Goal: Task Accomplishment & Management: Manage account settings

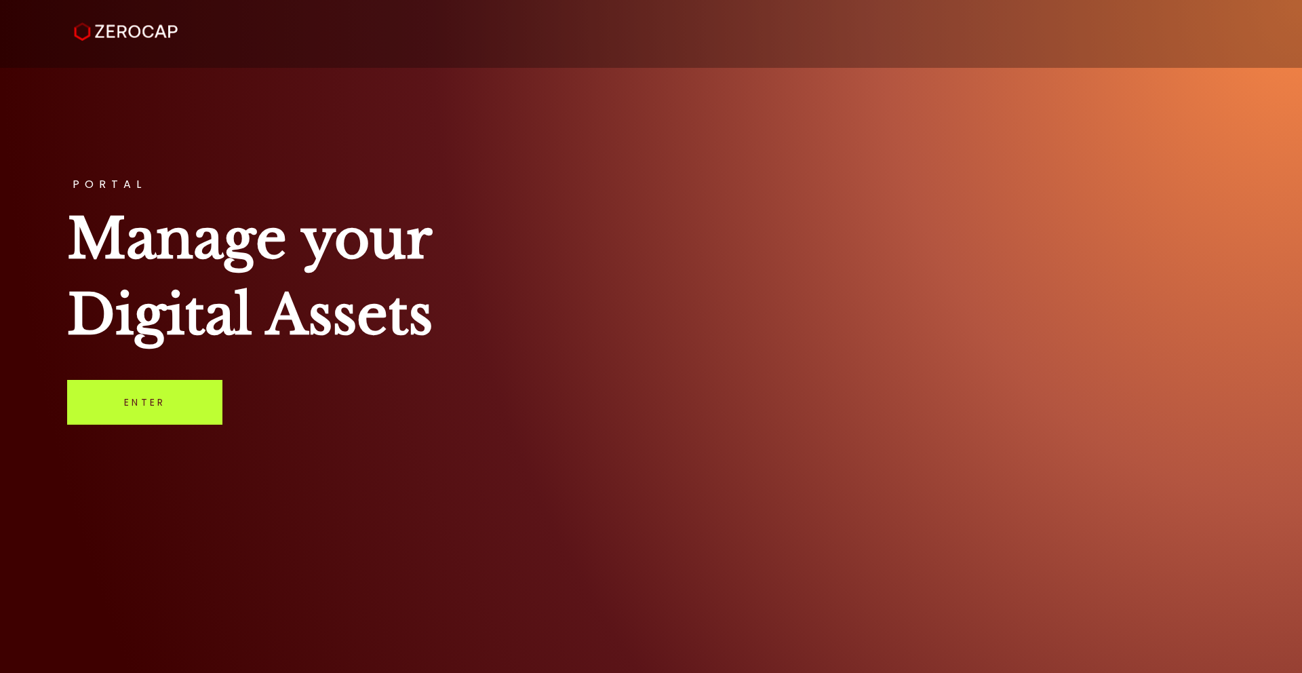
click at [147, 418] on link "Enter" at bounding box center [144, 402] width 155 height 45
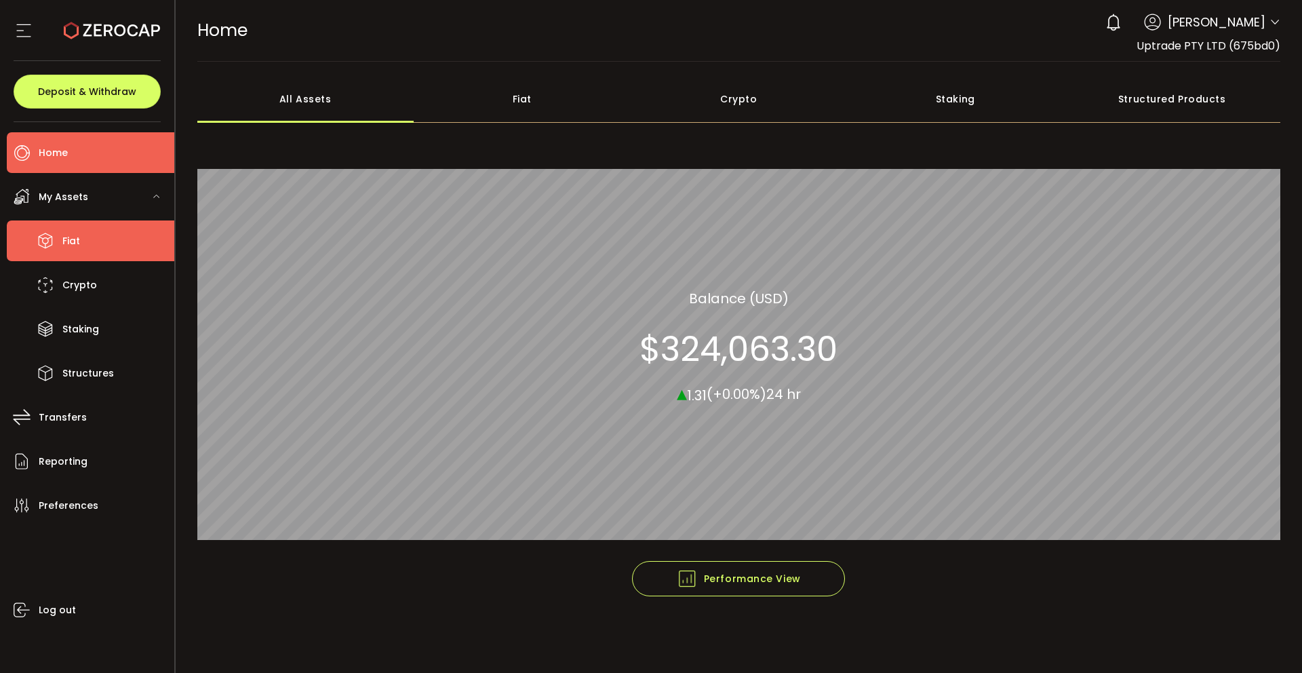
click at [106, 223] on li "Fiat" at bounding box center [91, 240] width 168 height 41
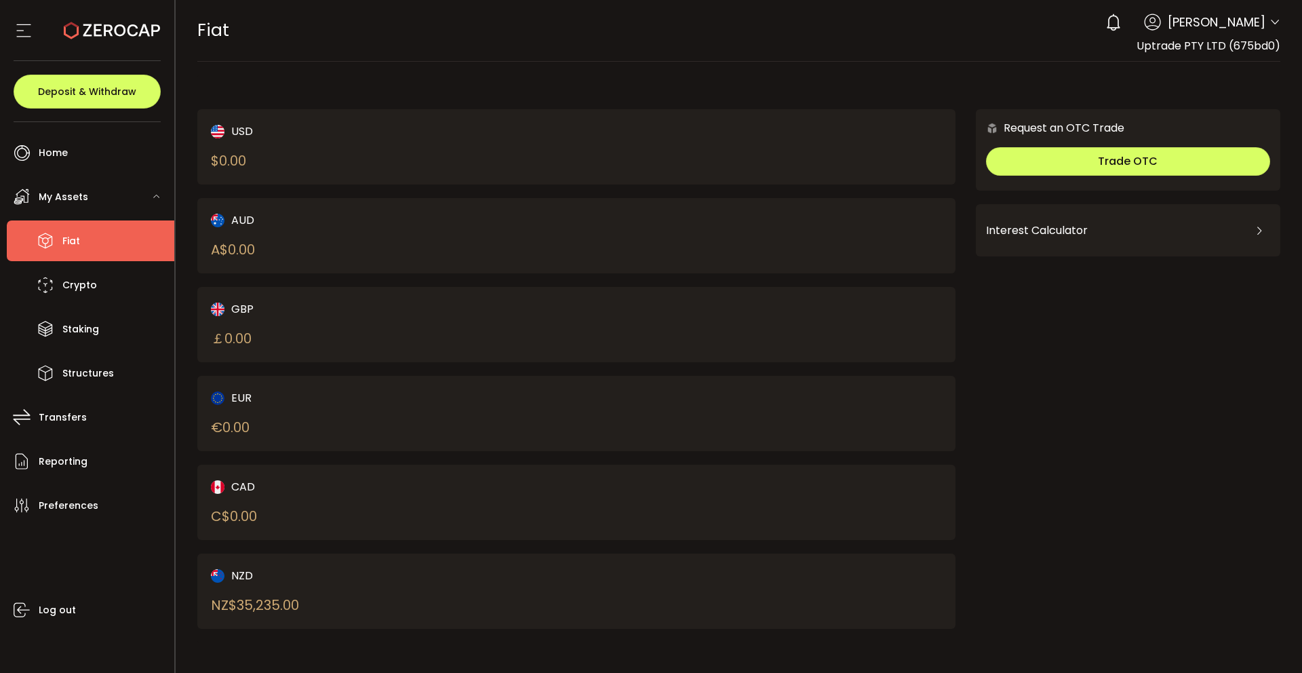
drag, startPoint x: 246, startPoint y: 611, endPoint x: 292, endPoint y: 612, distance: 46.1
click at [292, 612] on div "NZ$ 35,235.00" at bounding box center [255, 605] width 88 height 20
click at [125, 281] on li "Crypto" at bounding box center [91, 285] width 168 height 41
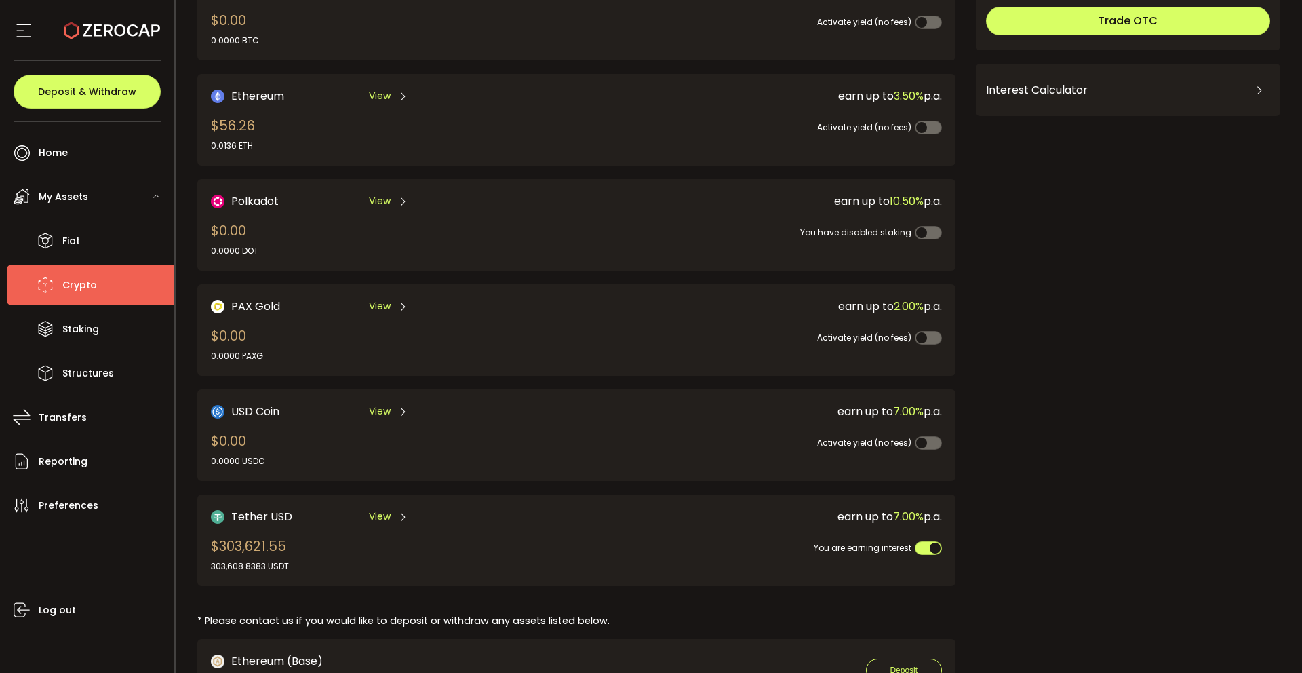
scroll to position [37, 0]
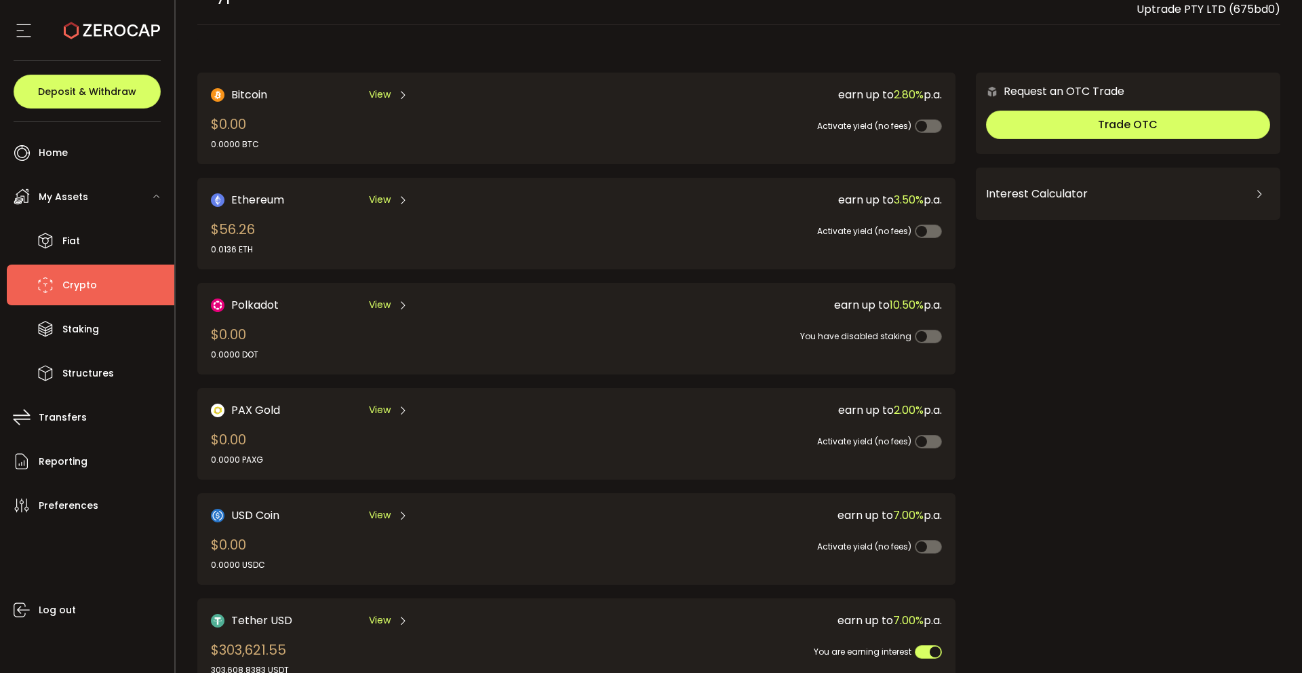
drag, startPoint x: 217, startPoint y: 231, endPoint x: 231, endPoint y: 231, distance: 13.6
click at [231, 231] on div "$56.26 0.0136 ETH" at bounding box center [233, 237] width 44 height 37
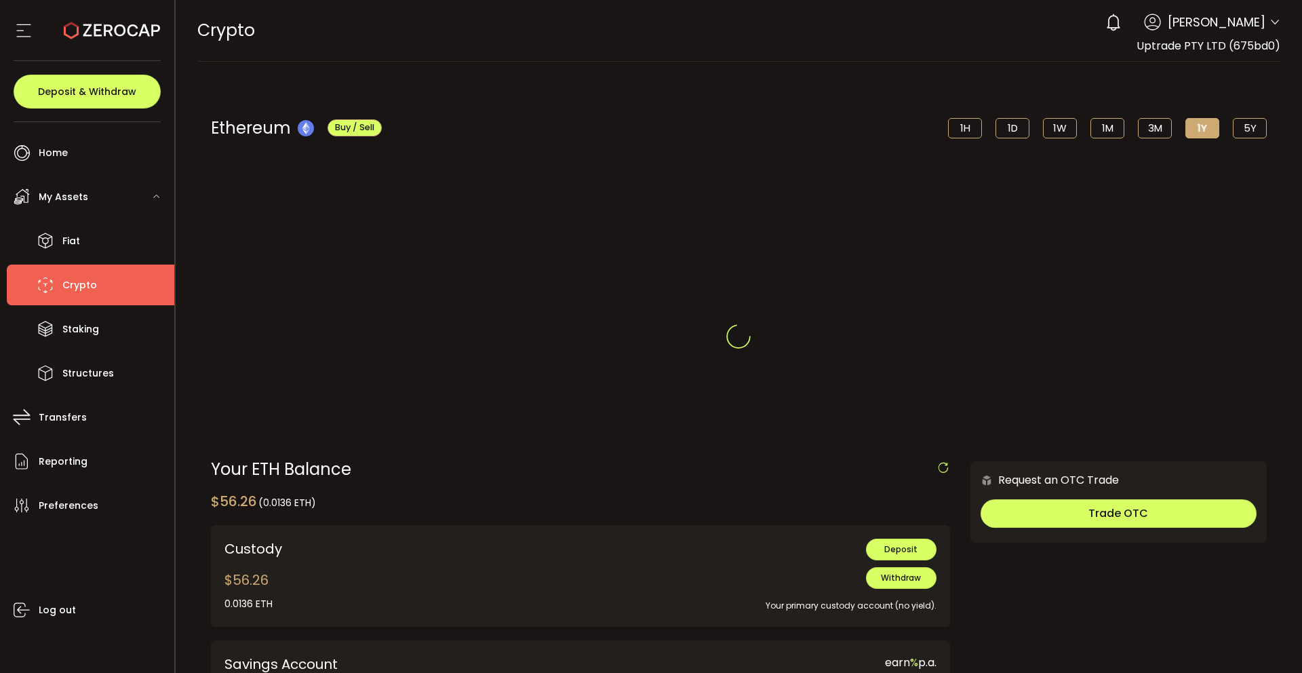
scroll to position [56, 0]
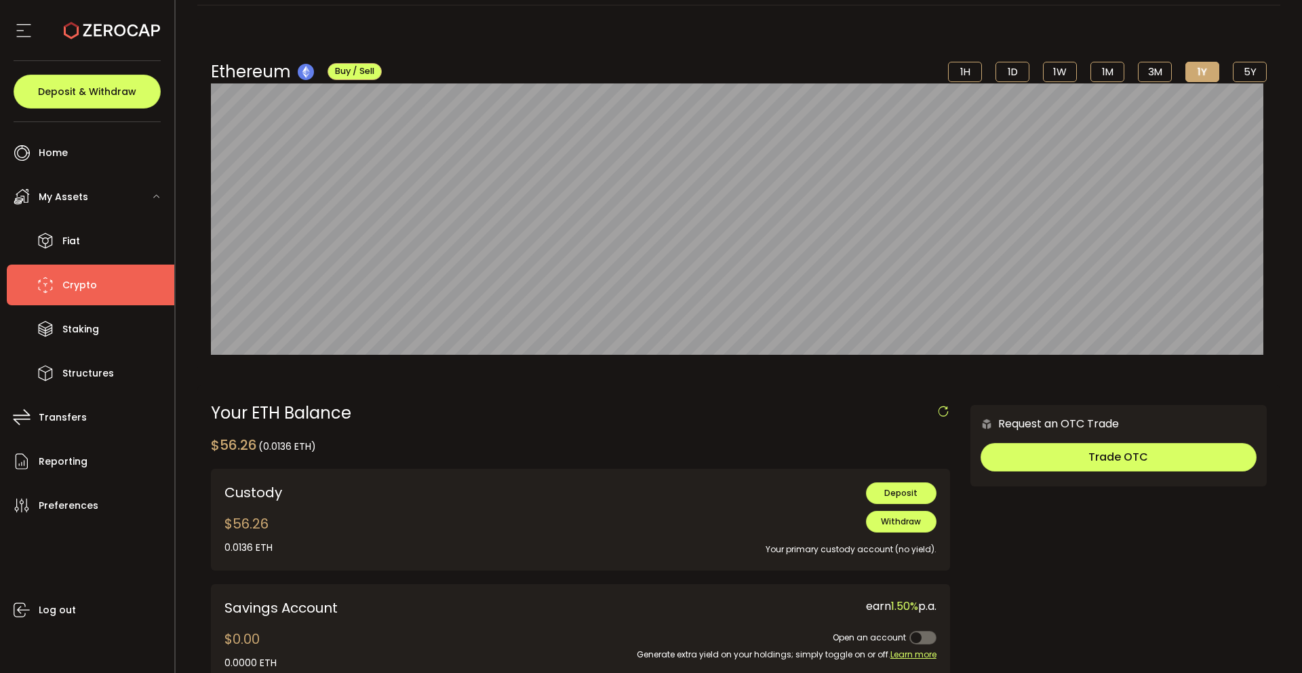
click at [71, 295] on li "Crypto" at bounding box center [91, 285] width 168 height 41
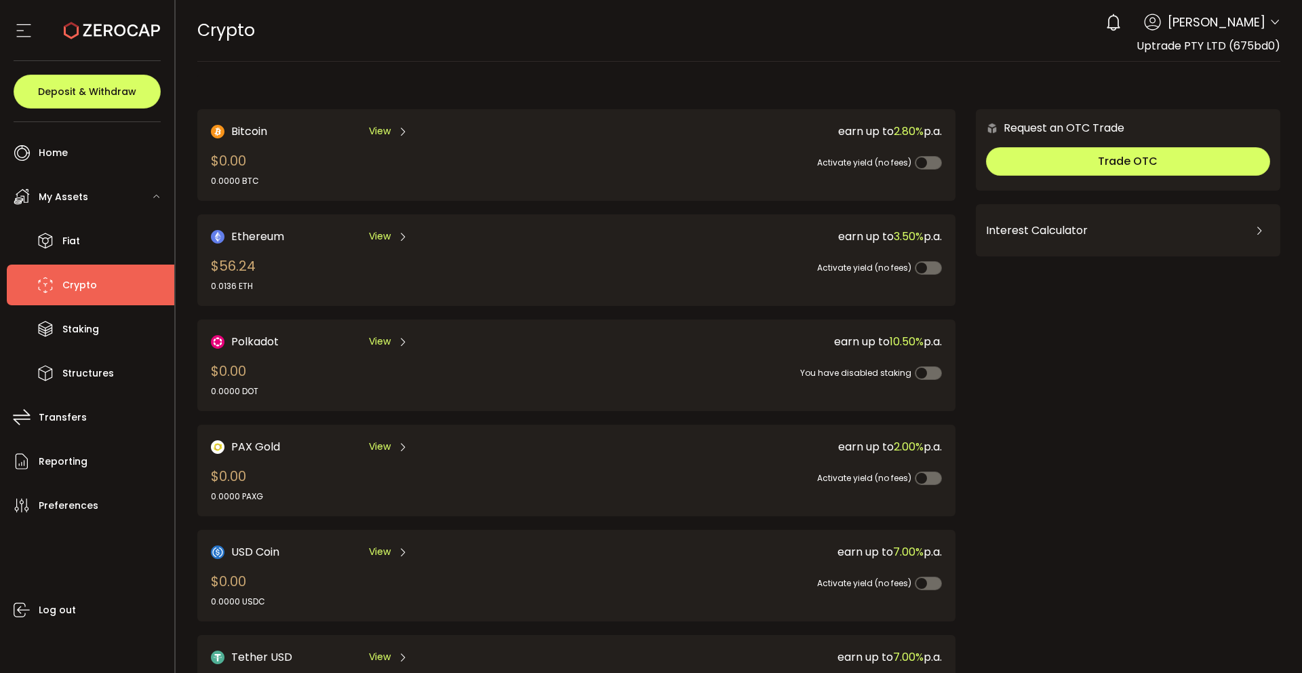
click at [1269, 14] on div "0 [PERSON_NAME] Account Uptrade PTY LTD (675bd0) UT CORP PTY LTD (1843e0) UT IN…" at bounding box center [1190, 22] width 182 height 30
click at [1264, 22] on div "0 [PERSON_NAME] Account Uptrade PTY LTD (675bd0) UT CORP PTY LTD (1843e0) UT IN…" at bounding box center [1190, 22] width 182 height 30
click at [1270, 21] on icon at bounding box center [1275, 22] width 11 height 11
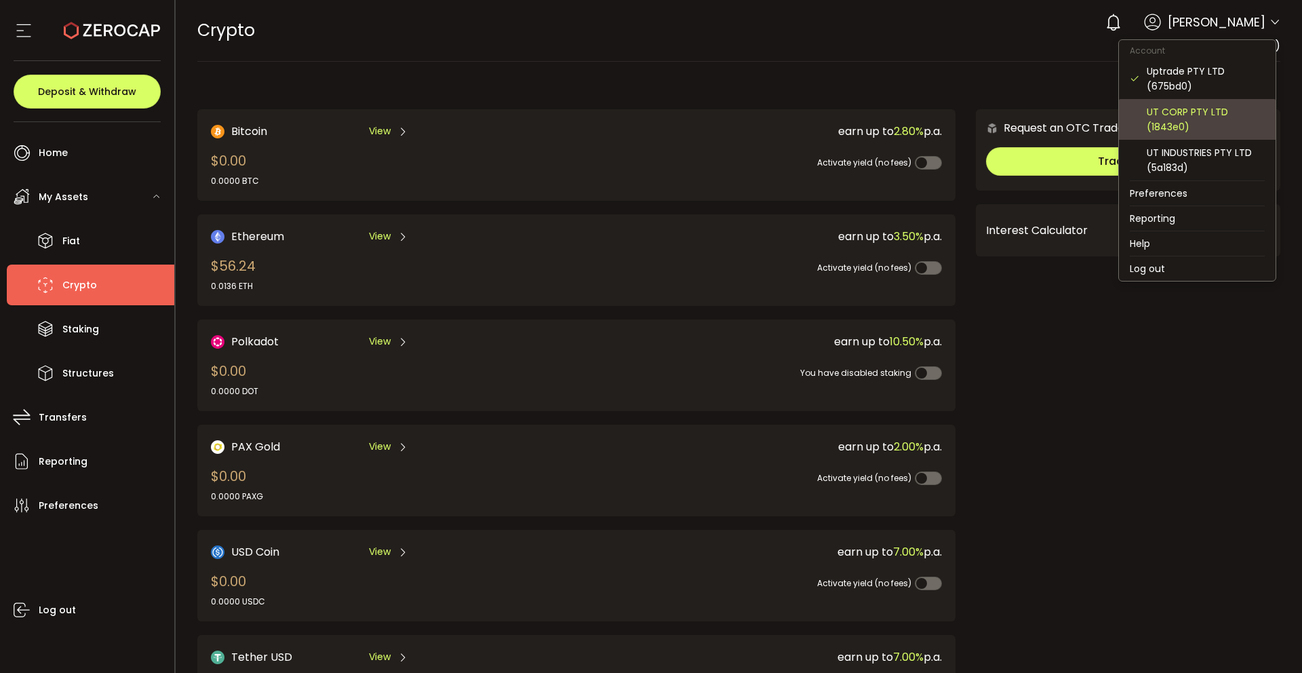
click at [1170, 111] on div "UT CORP PTY LTD (1843e0)" at bounding box center [1206, 119] width 118 height 30
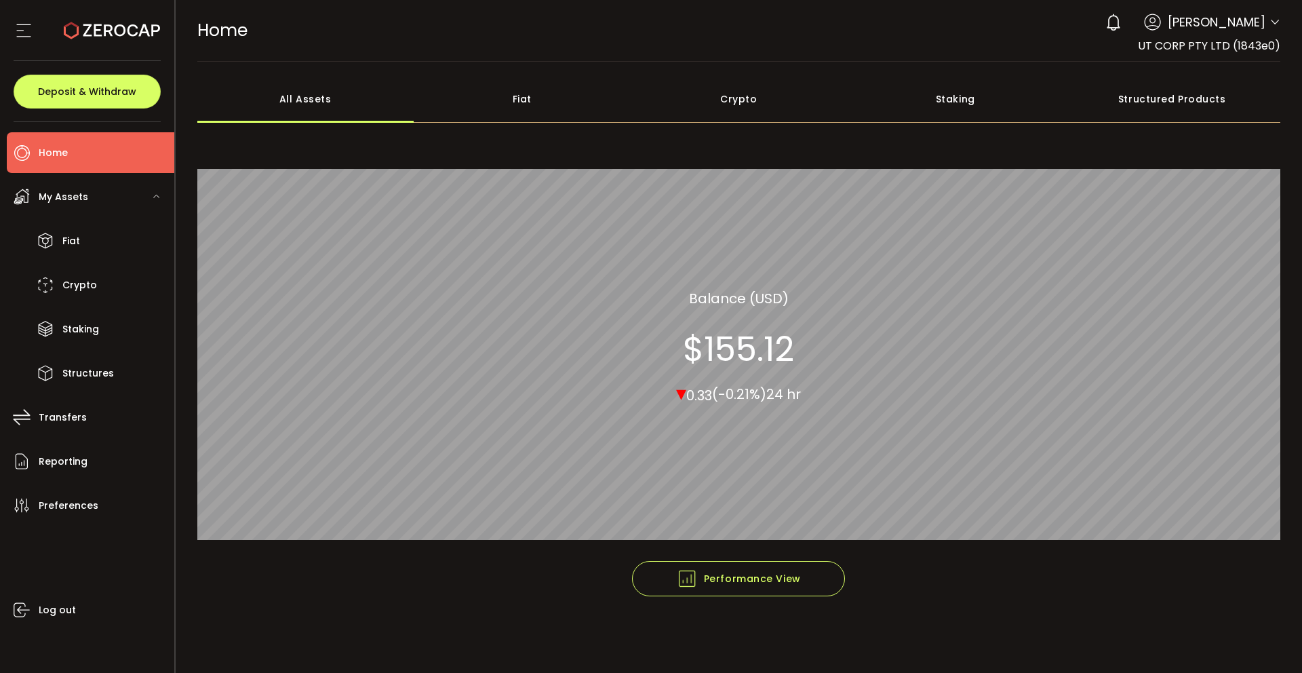
click at [1268, 20] on div "0 [PERSON_NAME] Account Uptrade PTY LTD (675bd0) UT CORP PTY LTD (1843e0) UT IN…" at bounding box center [1190, 22] width 182 height 30
click at [1274, 22] on icon at bounding box center [1275, 22] width 11 height 11
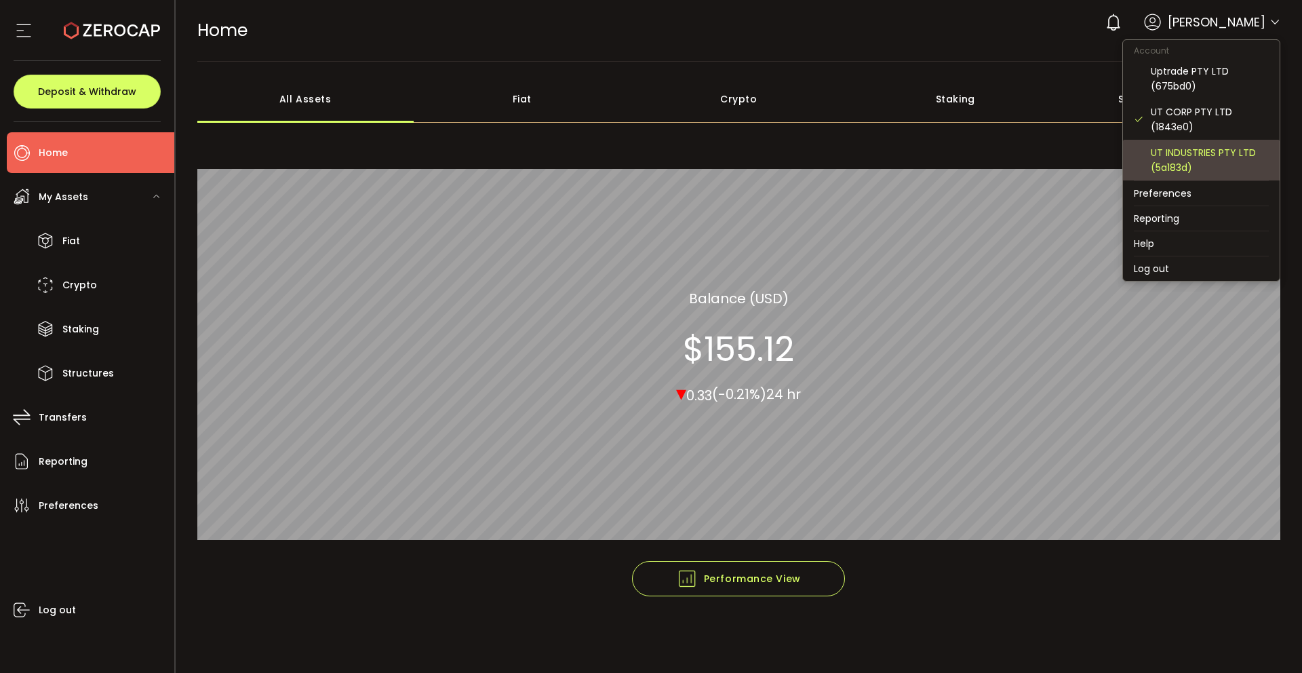
click at [1177, 154] on div "UT INDUSTRIES PTY LTD (5a183d)" at bounding box center [1210, 160] width 118 height 30
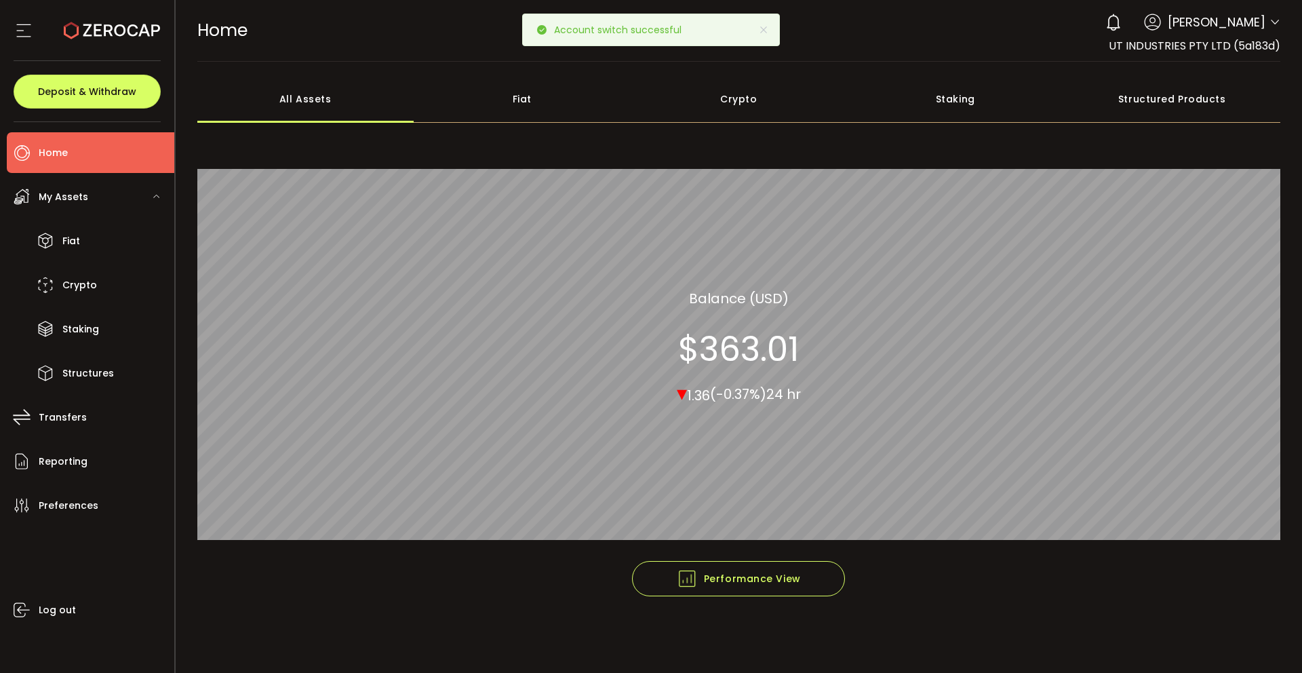
drag, startPoint x: 199, startPoint y: 31, endPoint x: 263, endPoint y: 31, distance: 63.8
click at [263, 31] on div "HOME Buy Power $0.00 USD Home Home Your verification is pending 0 [PERSON_NAME]…" at bounding box center [739, 30] width 1084 height 61
